Goal: Task Accomplishment & Management: Manage account settings

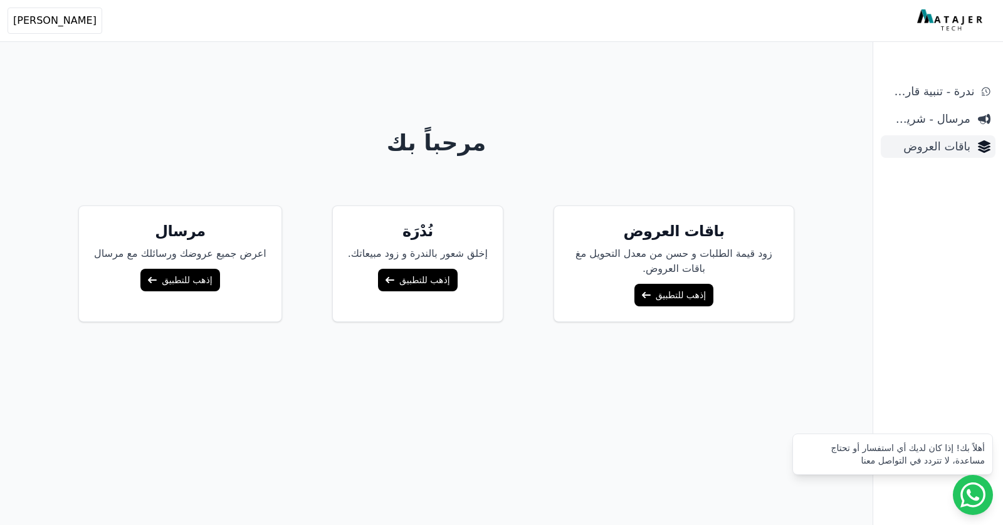
click at [903, 153] on span "باقات العروض" at bounding box center [928, 147] width 85 height 18
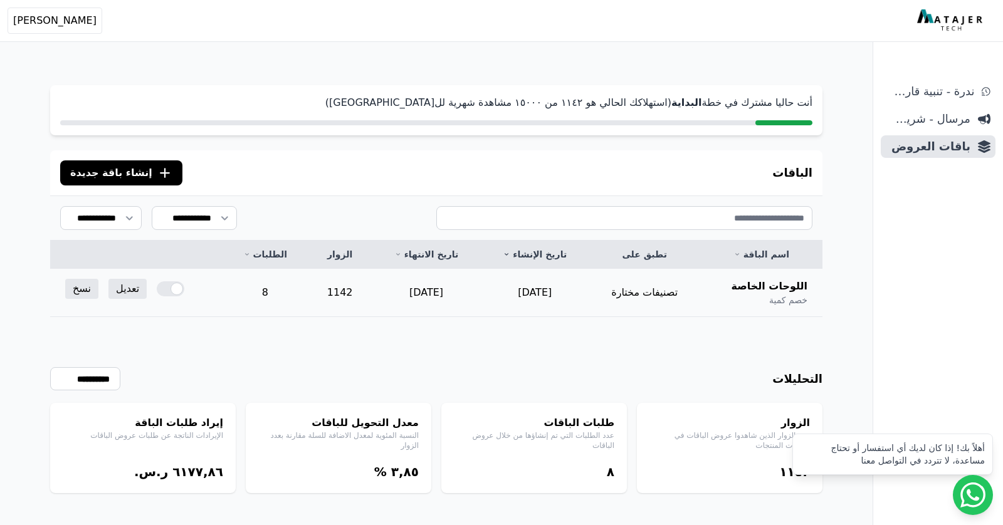
click at [174, 286] on div at bounding box center [171, 288] width 28 height 15
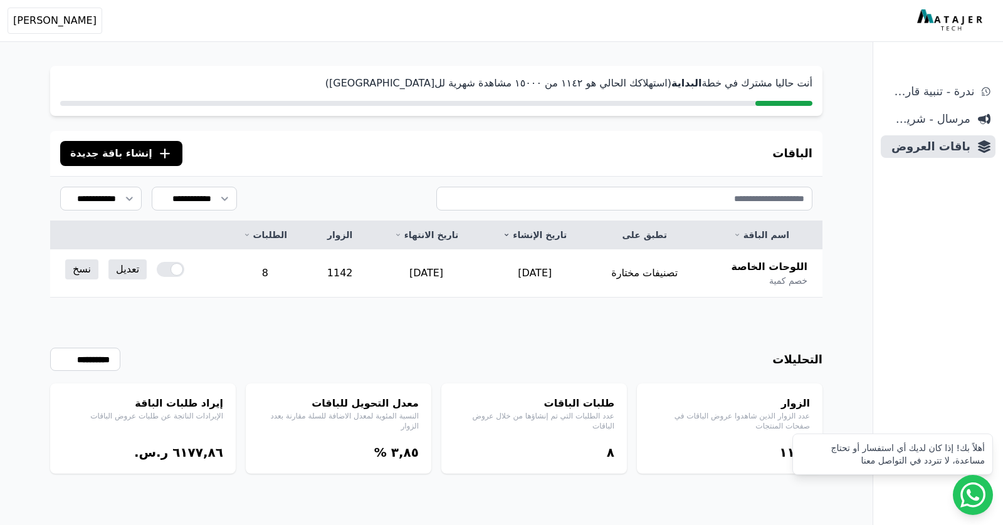
scroll to position [92, 0]
